Goal: Transaction & Acquisition: Purchase product/service

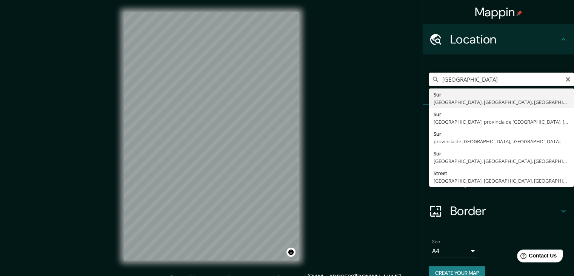
click at [523, 76] on input "[GEOGRAPHIC_DATA]" at bounding box center [501, 79] width 145 height 14
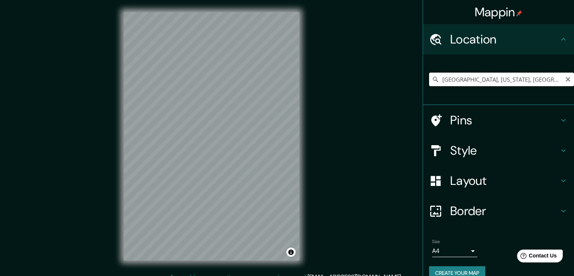
click at [467, 77] on input "[GEOGRAPHIC_DATA], [US_STATE], [GEOGRAPHIC_DATA]" at bounding box center [501, 79] width 145 height 14
paste input "Cieneguilla"
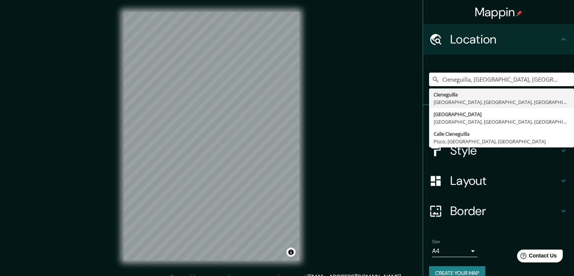
click at [423, 55] on div "[GEOGRAPHIC_DATA], [GEOGRAPHIC_DATA], [GEOGRAPHIC_DATA], [GEOGRAPHIC_DATA] [GEO…" at bounding box center [498, 79] width 151 height 51
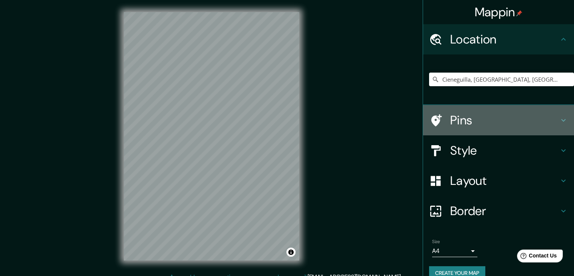
click at [452, 116] on h4 "Pins" at bounding box center [504, 119] width 109 height 15
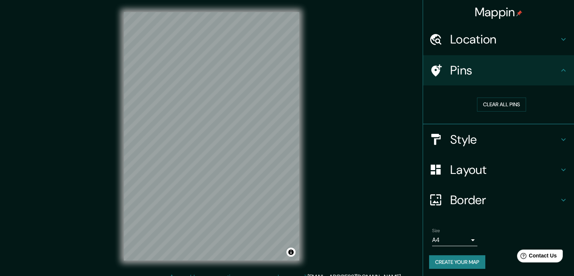
click at [464, 142] on h4 "Style" at bounding box center [504, 139] width 109 height 15
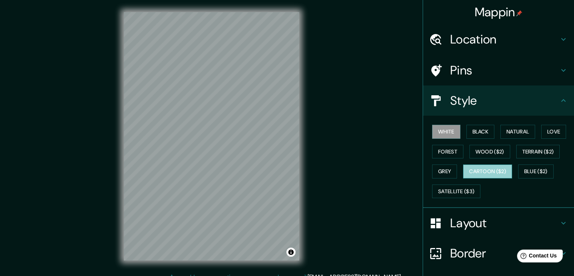
click at [478, 175] on button "Cartoon ($2)" at bounding box center [487, 171] width 49 height 14
click at [442, 171] on button "Grey" at bounding box center [444, 171] width 25 height 14
click at [473, 170] on button "Cartoon ($2)" at bounding box center [487, 171] width 49 height 14
click at [496, 42] on h4 "Location" at bounding box center [504, 39] width 109 height 15
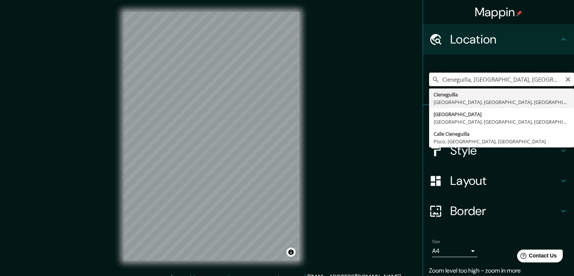
click at [546, 80] on input "Cieneguilla, [GEOGRAPHIC_DATA], [GEOGRAPHIC_DATA], [GEOGRAPHIC_DATA]" at bounding box center [501, 79] width 145 height 14
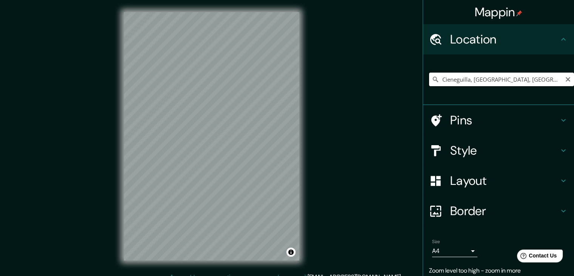
click at [545, 79] on input "Cieneguilla, [GEOGRAPHIC_DATA], [GEOGRAPHIC_DATA], [GEOGRAPHIC_DATA]" at bounding box center [501, 79] width 145 height 14
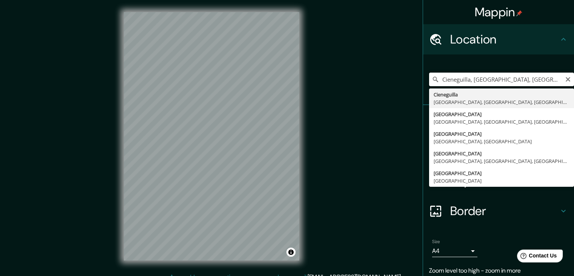
type input "Cieneguilla, [GEOGRAPHIC_DATA], [GEOGRAPHIC_DATA], [GEOGRAPHIC_DATA]"
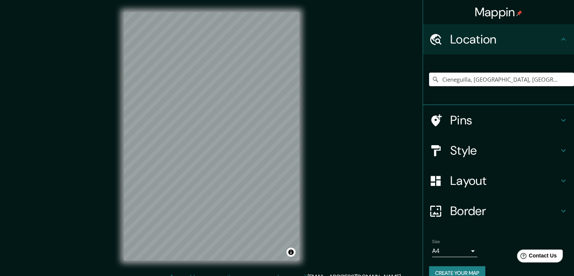
click at [480, 147] on h4 "Style" at bounding box center [504, 150] width 109 height 15
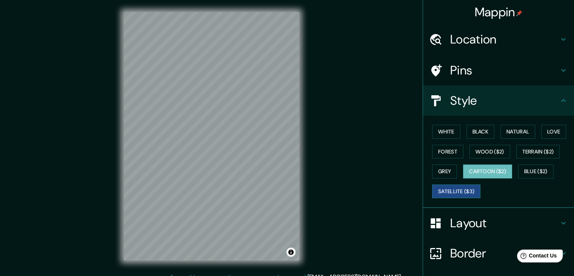
click at [470, 188] on button "Satellite ($3)" at bounding box center [456, 191] width 48 height 14
click at [448, 130] on button "White" at bounding box center [446, 132] width 28 height 14
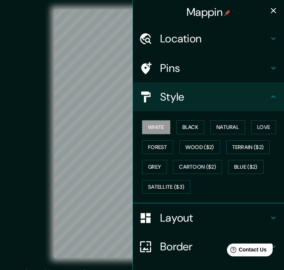
click at [183, 43] on h4 "Location" at bounding box center [214, 39] width 109 height 14
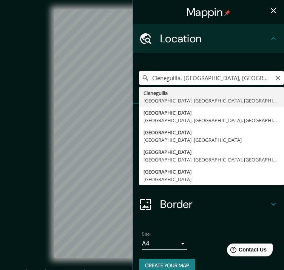
drag, startPoint x: 148, startPoint y: 78, endPoint x: 256, endPoint y: 79, distance: 107.6
click at [256, 79] on input "Cieneguilla, [GEOGRAPHIC_DATA], [GEOGRAPHIC_DATA], [GEOGRAPHIC_DATA]" at bounding box center [211, 78] width 145 height 14
drag, startPoint x: 248, startPoint y: 79, endPoint x: 165, endPoint y: 72, distance: 83.7
click at [165, 72] on input "Cieneguilla, [GEOGRAPHIC_DATA], [GEOGRAPHIC_DATA], [GEOGRAPHIC_DATA]" at bounding box center [211, 78] width 145 height 14
drag, startPoint x: 146, startPoint y: 77, endPoint x: 256, endPoint y: 77, distance: 109.1
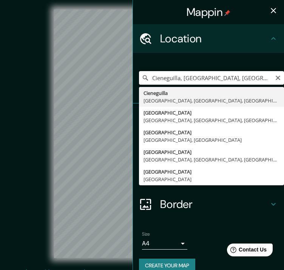
click at [256, 77] on input "Cieneguilla, [GEOGRAPHIC_DATA], [GEOGRAPHIC_DATA], [GEOGRAPHIC_DATA]" at bounding box center [211, 78] width 145 height 14
click at [269, 12] on icon "button" at bounding box center [273, 10] width 9 height 9
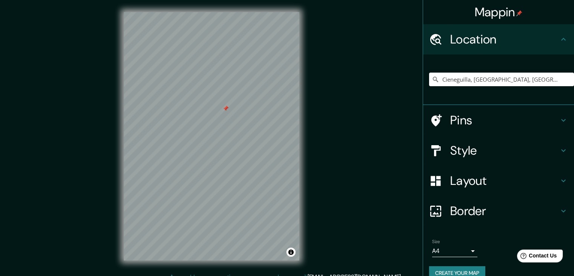
click at [458, 149] on h4 "Style" at bounding box center [504, 150] width 109 height 15
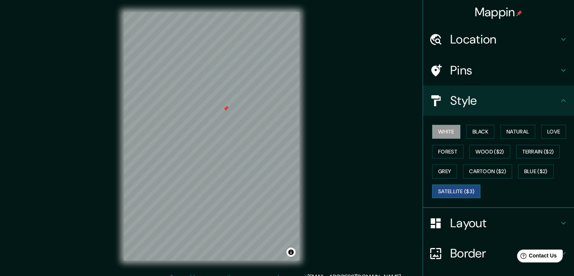
click at [457, 190] on button "Satellite ($3)" at bounding box center [456, 191] width 48 height 14
click at [474, 126] on button "Black" at bounding box center [481, 132] width 28 height 14
click at [451, 127] on button "White" at bounding box center [446, 132] width 28 height 14
click at [530, 148] on button "Terrain ($2)" at bounding box center [538, 152] width 44 height 14
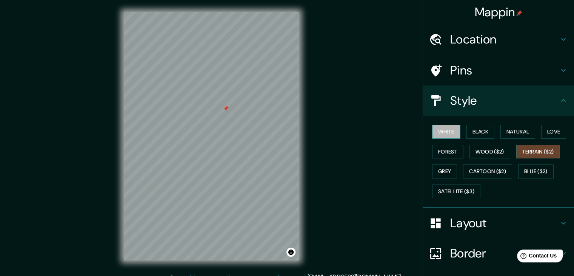
click at [436, 136] on button "White" at bounding box center [446, 132] width 28 height 14
